Goal: Information Seeking & Learning: Learn about a topic

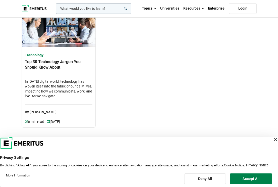
scroll to position [38, 0]
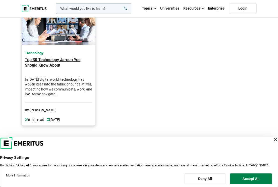
click at [72, 94] on h4 "In today’s digital world, technology has woven itself into the fabric of our da…" at bounding box center [59, 87] width 68 height 20
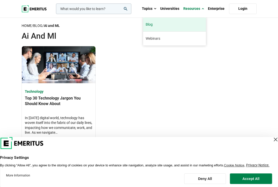
click at [187, 26] on link "Blog" at bounding box center [174, 25] width 63 height 14
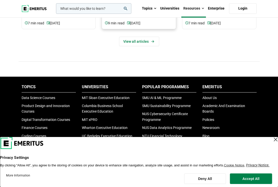
scroll to position [379, 0]
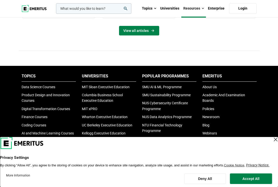
click at [147, 28] on link "View all articles" at bounding box center [139, 31] width 40 height 10
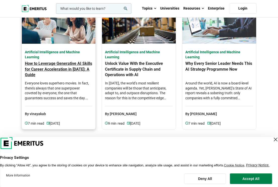
scroll to position [44, 0]
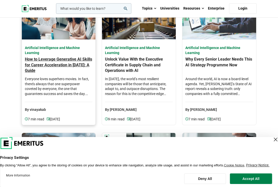
click at [76, 67] on h4 "How to Leverage Generative AI Skills for Career Acceleration in [DATE]: A Guide" at bounding box center [59, 66] width 68 height 18
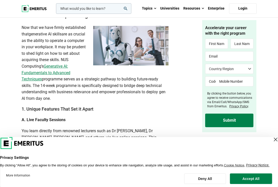
scroll to position [1133, 0]
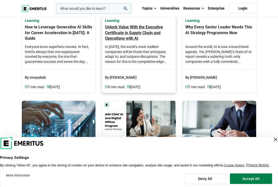
scroll to position [76, 0]
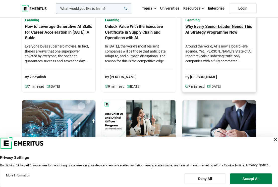
click at [234, 45] on h4 "Around the world, AI is now a board-level agenda. Yet, [PERSON_NAME]’s State of…" at bounding box center [219, 54] width 68 height 20
click at [272, 136] on div "Close Layer" at bounding box center [275, 139] width 7 height 7
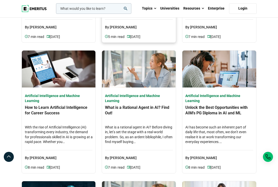
scroll to position [257, 0]
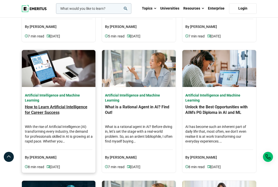
click at [66, 128] on h4 "With the rise of Artificial Intelligence (AI) transforming every industry, the …" at bounding box center [59, 134] width 68 height 20
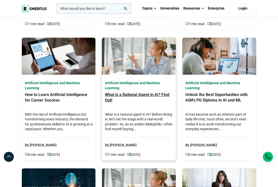
click at [131, 114] on h4 "What is a rational agent in AI? Before diving in, let’s set the stage with a re…" at bounding box center [139, 122] width 68 height 20
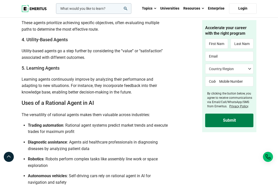
scroll to position [1027, 0]
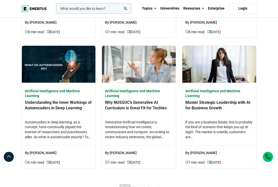
scroll to position [394, 0]
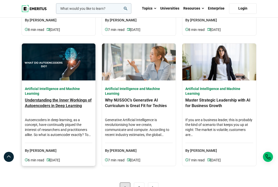
click at [76, 124] on h4 "Autoencoders in deep learning, as a concept, have continually piqued the intere…" at bounding box center [59, 128] width 68 height 20
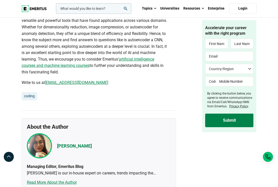
scroll to position [1600, 0]
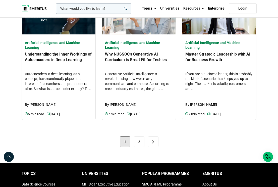
scroll to position [446, 0]
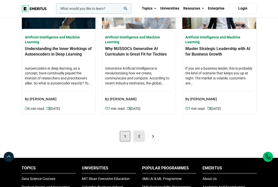
click at [140, 137] on link "2" at bounding box center [139, 136] width 11 height 11
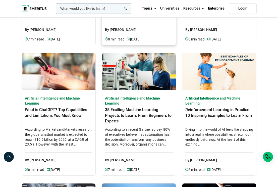
scroll to position [124, 0]
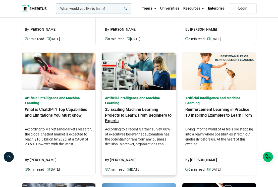
click at [158, 129] on h4 "According to a recent Gartner survey, 80% of executives believe that automation…" at bounding box center [139, 137] width 68 height 20
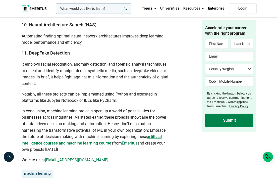
scroll to position [1585, 0]
